Goal: Task Accomplishment & Management: Complete application form

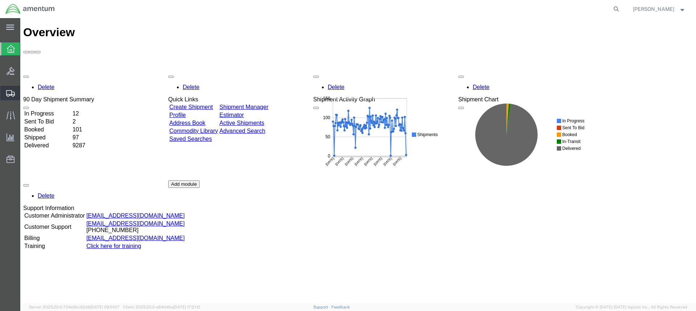
click at [8, 89] on div at bounding box center [10, 93] width 20 height 15
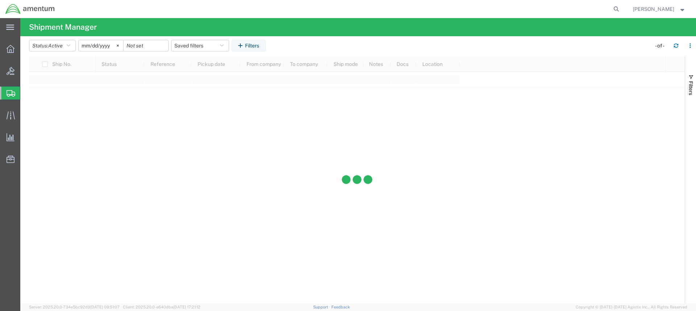
click at [55, 129] on div "main_menu Created with Sketch. Collapse Menu Overview Bids Shipments Shipment M…" at bounding box center [348, 164] width 696 height 293
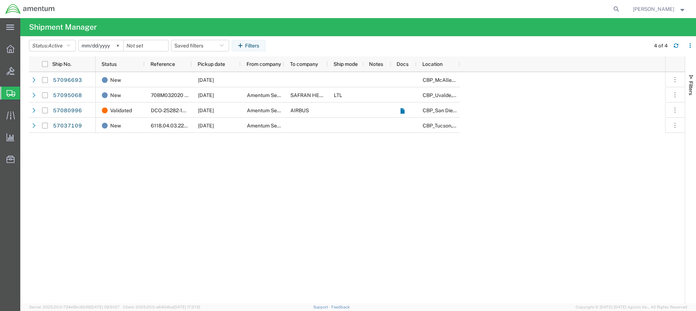
click at [0, 0] on span "Create from Template" at bounding box center [0, 0] width 0 height 0
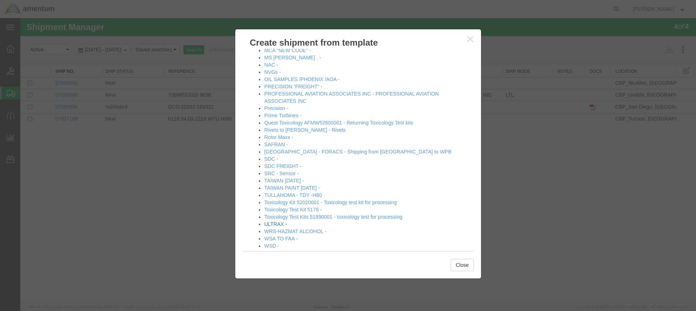
scroll to position [419, 0]
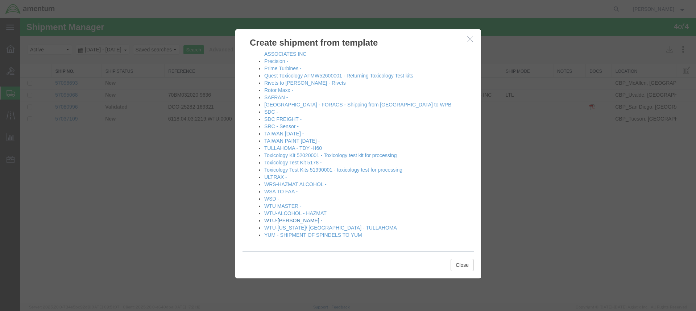
click at [281, 219] on link "WTU-[PERSON_NAME] -" at bounding box center [293, 221] width 58 height 6
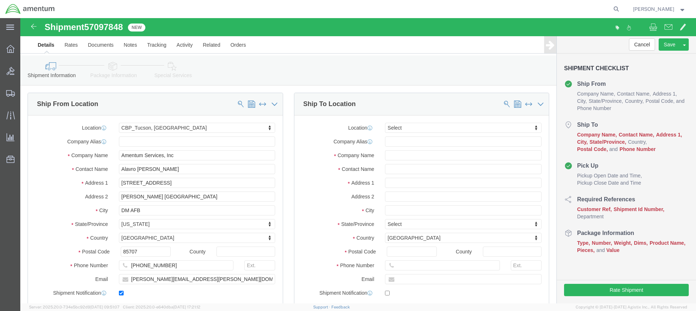
select select "49949"
select select
type input "sac"
select select "49943"
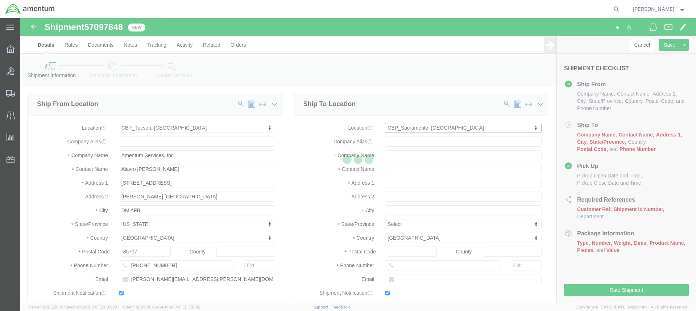
type input "Amentum Services, Inc"
type input "[PERSON_NAME]"
type input "[STREET_ADDRESS]"
type input "[PERSON_NAME]"
type input "95652"
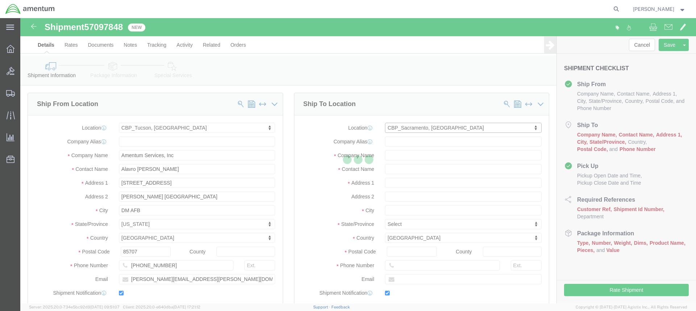
type input "[PHONE_NUMBER]"
type input "[PERSON_NAME][EMAIL_ADDRESS][PERSON_NAME][DOMAIN_NAME]"
checkbox input "true"
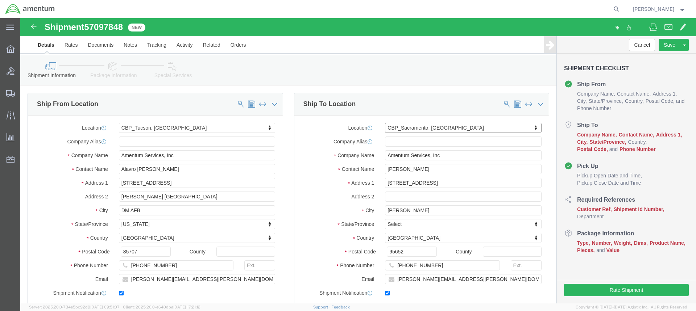
select select "CA"
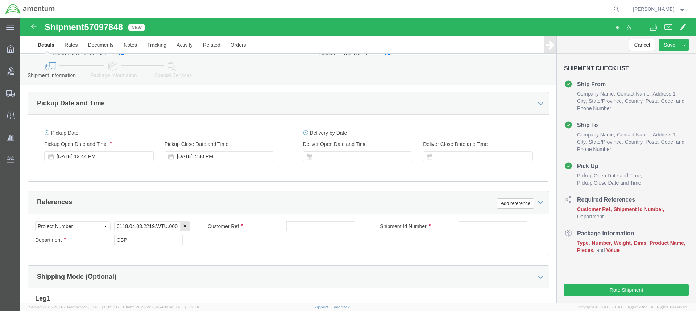
scroll to position [254, 0]
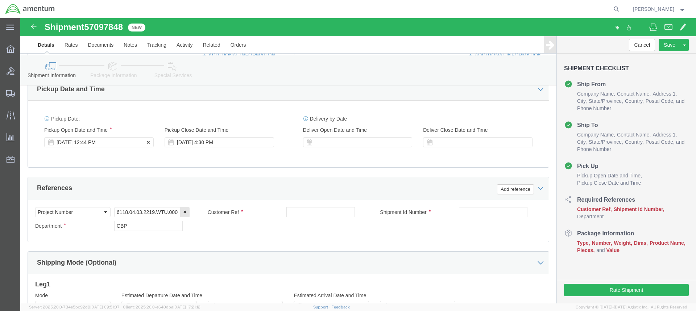
click div "[DATE] 12:44 PM"
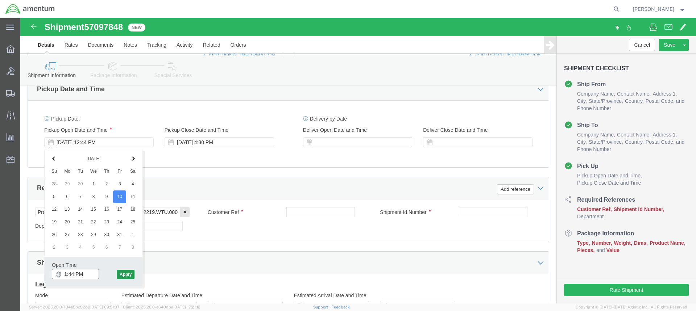
type input "1:44 PM"
click button "Apply"
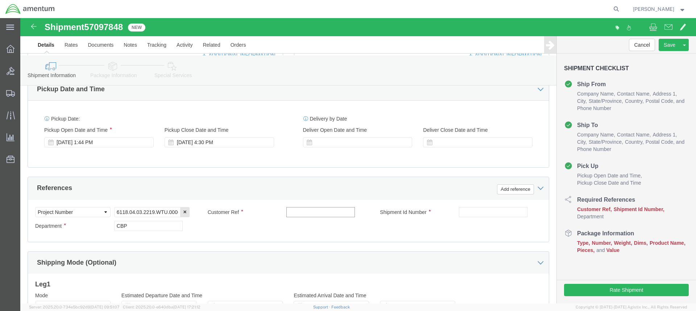
click input "text"
type input "536-011367"
click input "text"
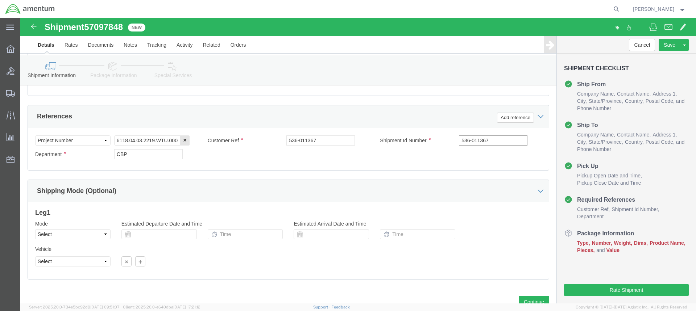
scroll to position [352, 0]
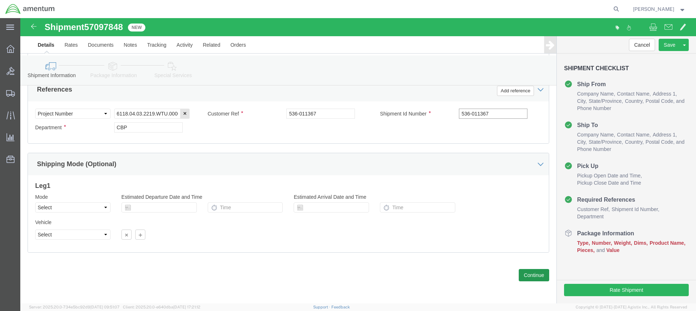
type input "536-011367"
click button "Continue"
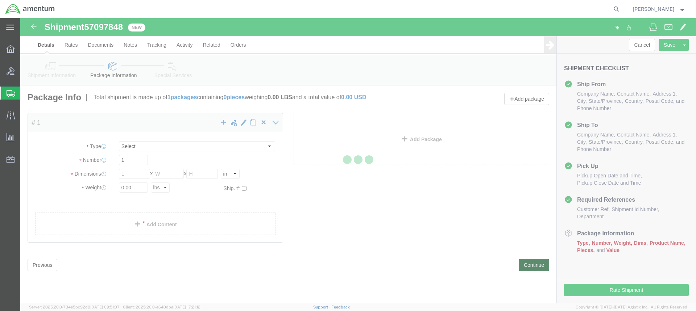
select select "CBOX"
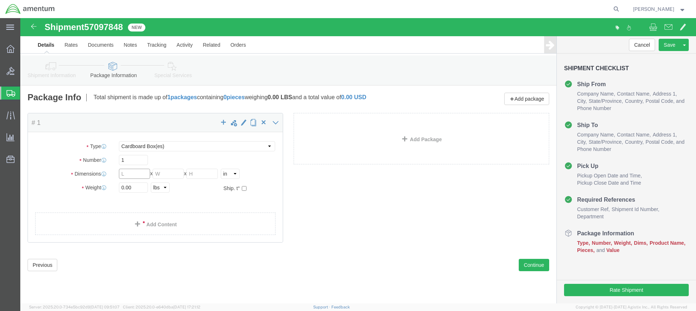
click input "text"
type input "10"
type input "12"
type input "3"
type input "0"
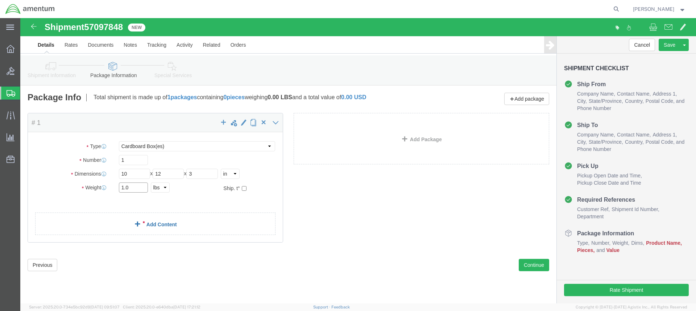
type input "1.0"
click span
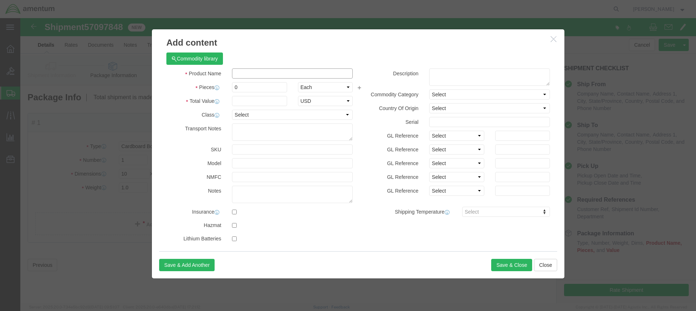
click input "text"
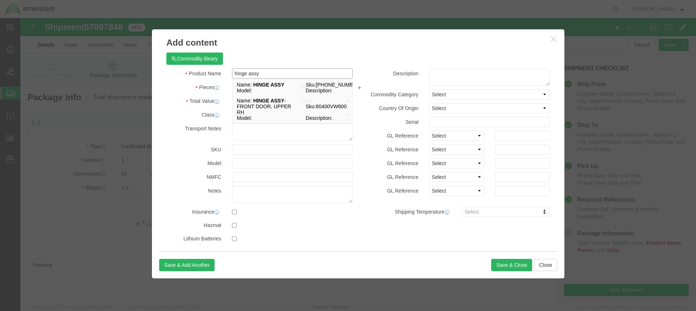
type input "hinge assy"
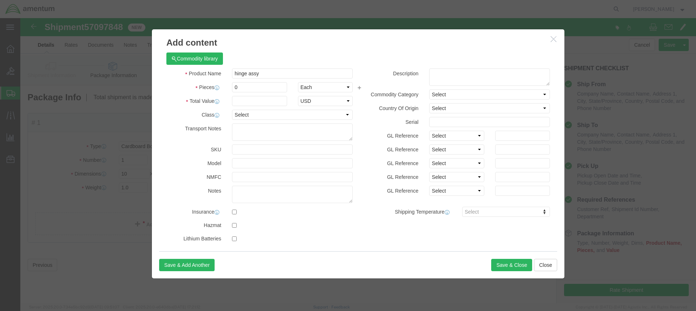
click div "Commodity library"
click input "0"
type input "1"
click input "text"
type input "600.00"
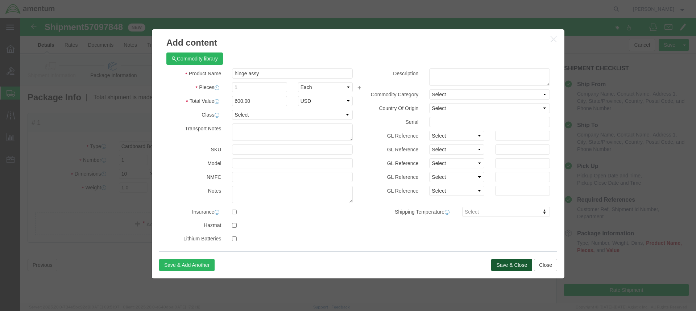
click button "Save & Close"
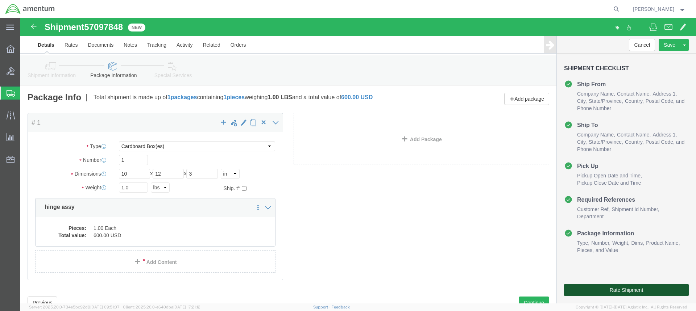
click button "Rate Shipment"
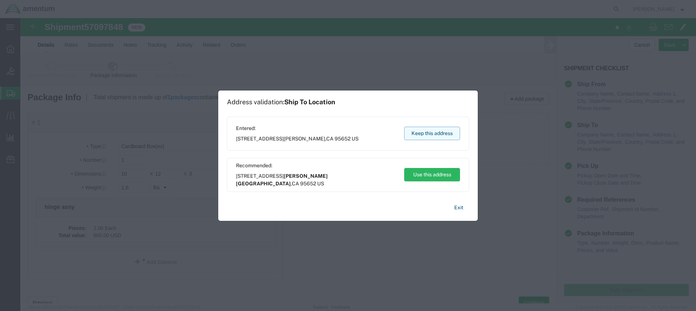
click at [427, 133] on button "Keep this address" at bounding box center [432, 133] width 56 height 13
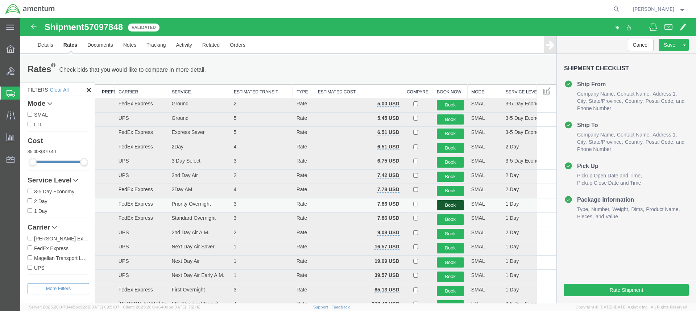
click at [444, 205] on button "Book" at bounding box center [450, 206] width 27 height 11
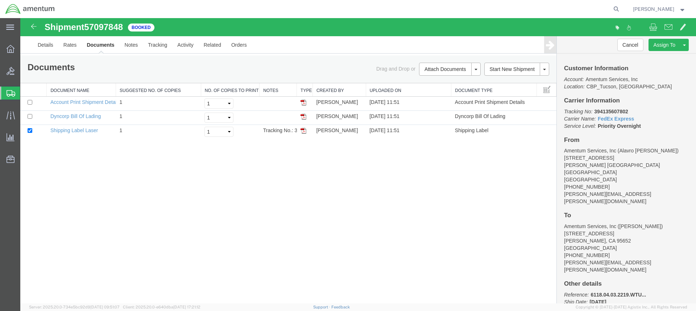
drag, startPoint x: 305, startPoint y: 132, endPoint x: 559, endPoint y: 98, distance: 256.0
click at [305, 132] on img at bounding box center [304, 131] width 6 height 6
drag, startPoint x: 304, startPoint y: 117, endPoint x: 613, endPoint y: 71, distance: 313.1
click at [304, 117] on img at bounding box center [304, 117] width 6 height 6
click at [47, 44] on link "Details" at bounding box center [46, 44] width 26 height 17
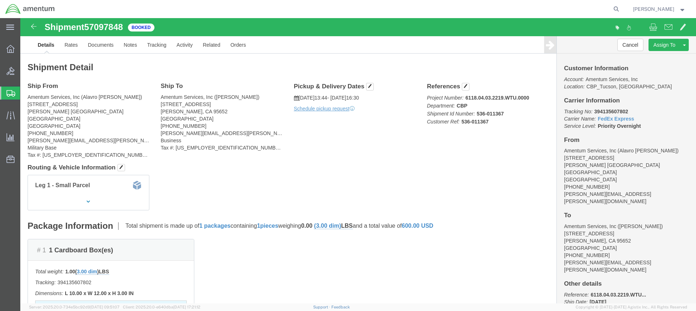
click address "Amentum Services, Inc ([PERSON_NAME]) [STREET_ADDRESS][PERSON_NAME] [PHONE_NUMB…"
drag, startPoint x: 205, startPoint y: 115, endPoint x: 140, endPoint y: 117, distance: 64.6
click address "Amentum Services, Inc ([PERSON_NAME]) [STREET_ADDRESS][PERSON_NAME] [PHONE_NUMB…"
copy address "[PERSON_NAME][EMAIL_ADDRESS][PERSON_NAME][DOMAIN_NAME]"
